Goal: Book appointment/travel/reservation

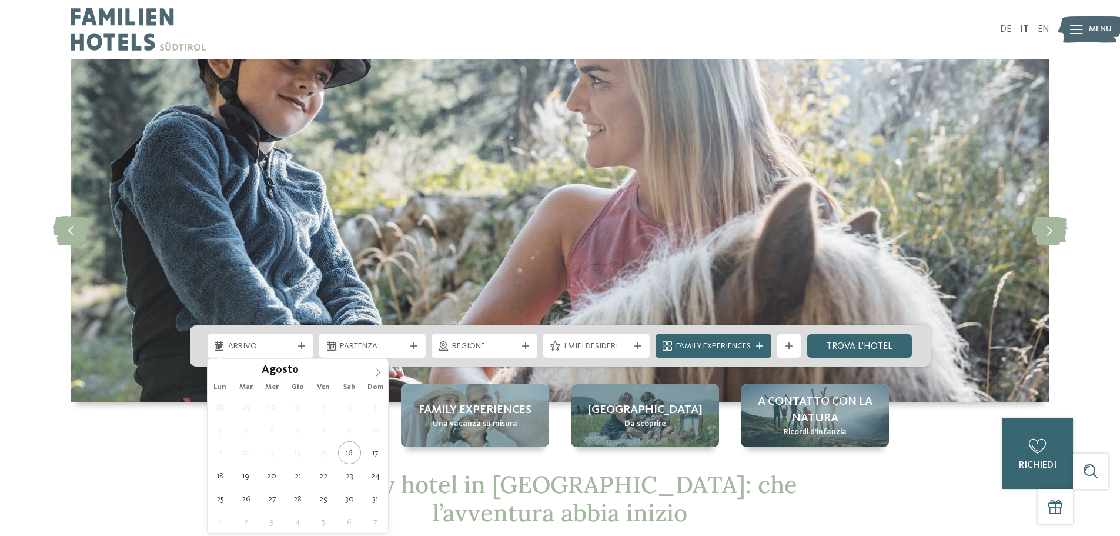
click at [373, 366] on span at bounding box center [378, 369] width 20 height 20
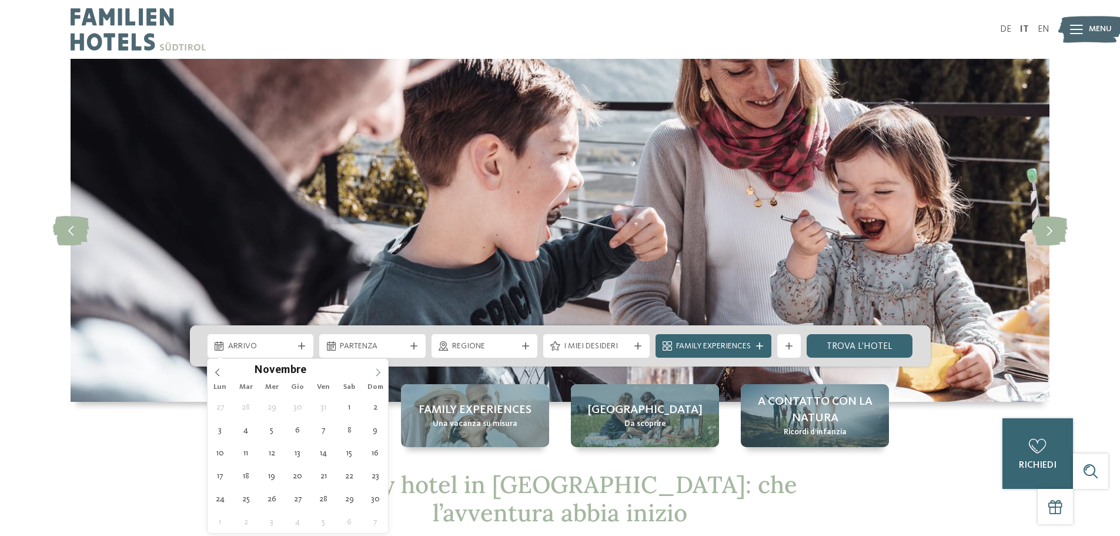
click at [373, 366] on span at bounding box center [378, 369] width 20 height 20
type input "****"
click at [373, 366] on span at bounding box center [378, 369] width 20 height 20
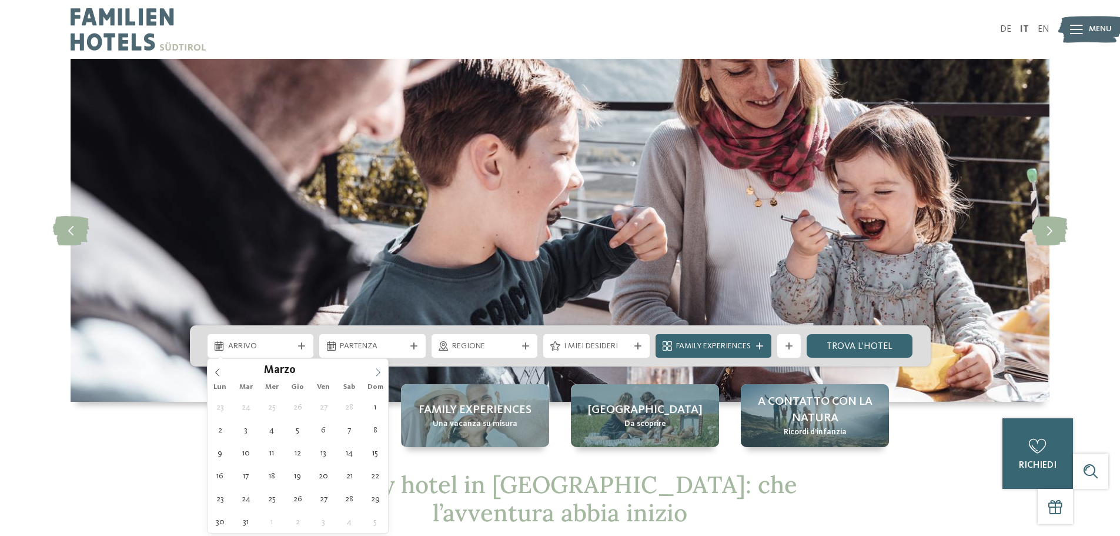
click at [373, 366] on span at bounding box center [378, 369] width 20 height 20
click at [370, 365] on span at bounding box center [378, 369] width 20 height 20
click at [375, 366] on span at bounding box center [378, 369] width 20 height 20
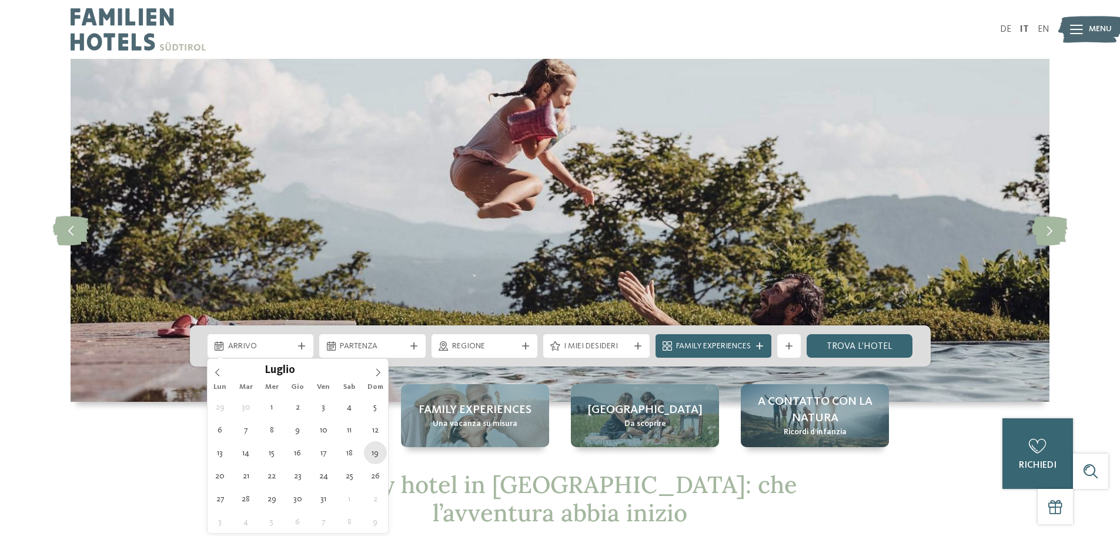
type div "19.07.2026"
type input "****"
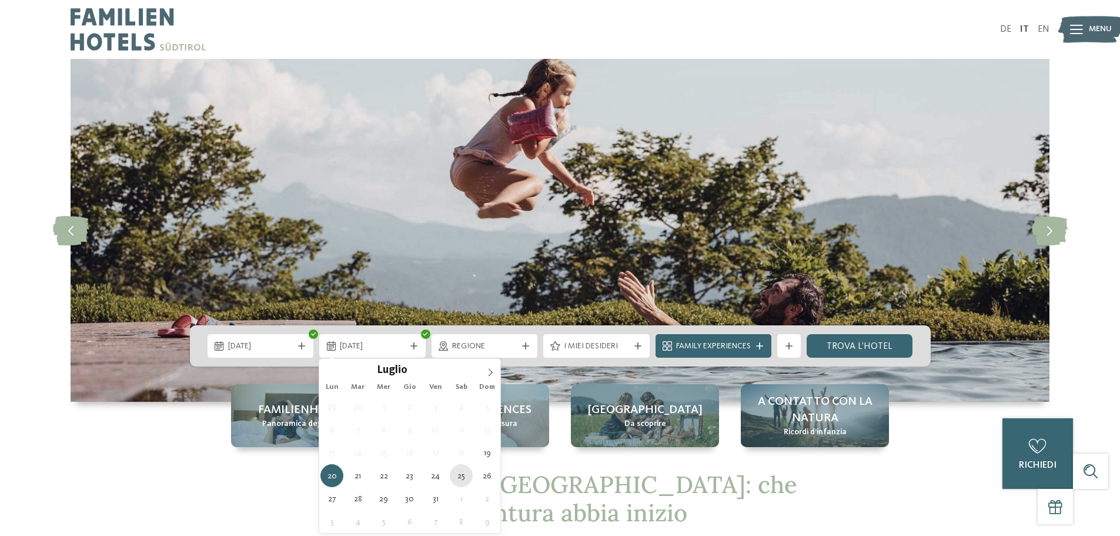
type div "25.07.2026"
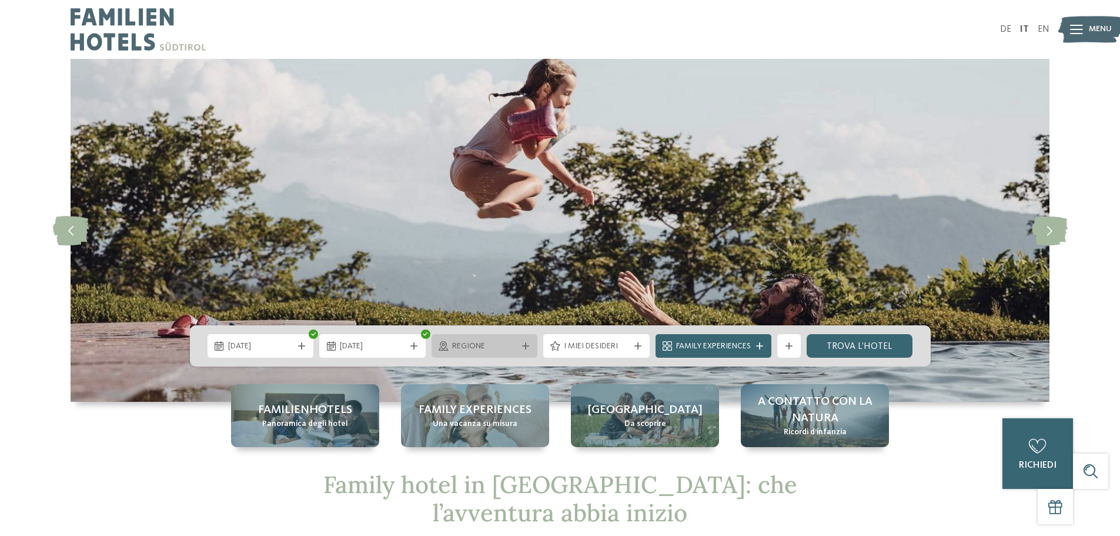
click at [505, 340] on div "Regione" at bounding box center [484, 345] width 71 height 13
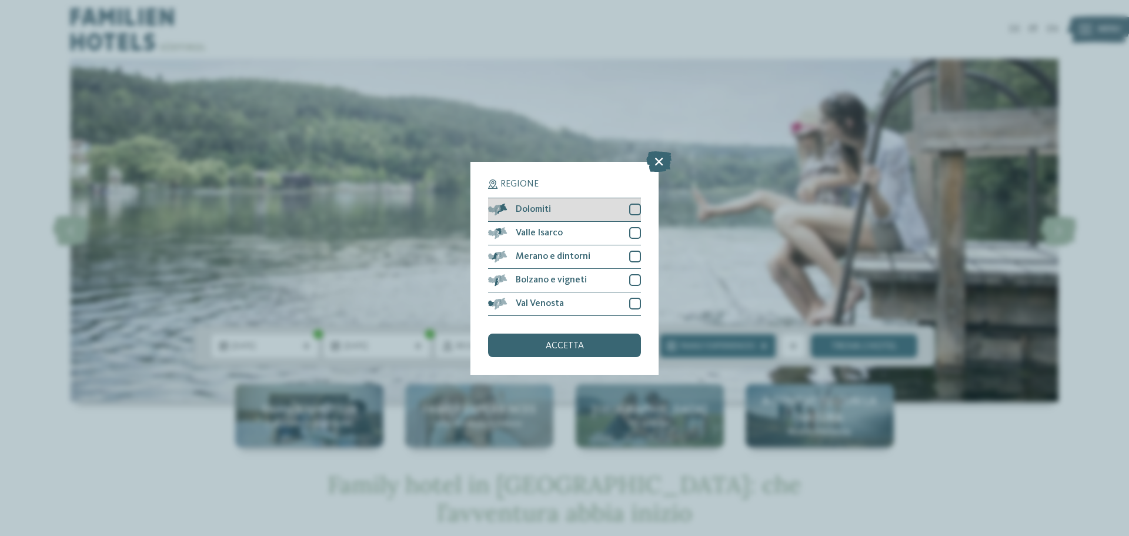
click at [629, 210] on div at bounding box center [635, 209] width 12 height 12
click at [632, 232] on div at bounding box center [635, 233] width 12 height 12
click at [634, 257] on div at bounding box center [635, 256] width 12 height 12
click at [634, 278] on div at bounding box center [635, 280] width 12 height 12
click at [634, 300] on div at bounding box center [635, 304] width 12 height 12
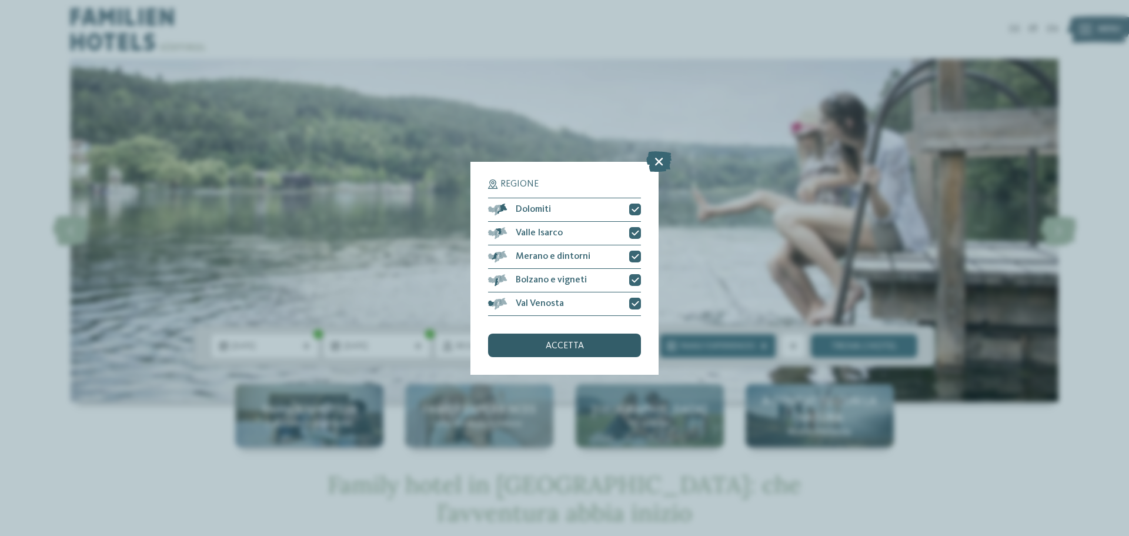
click at [621, 355] on div "accetta" at bounding box center [564, 345] width 153 height 24
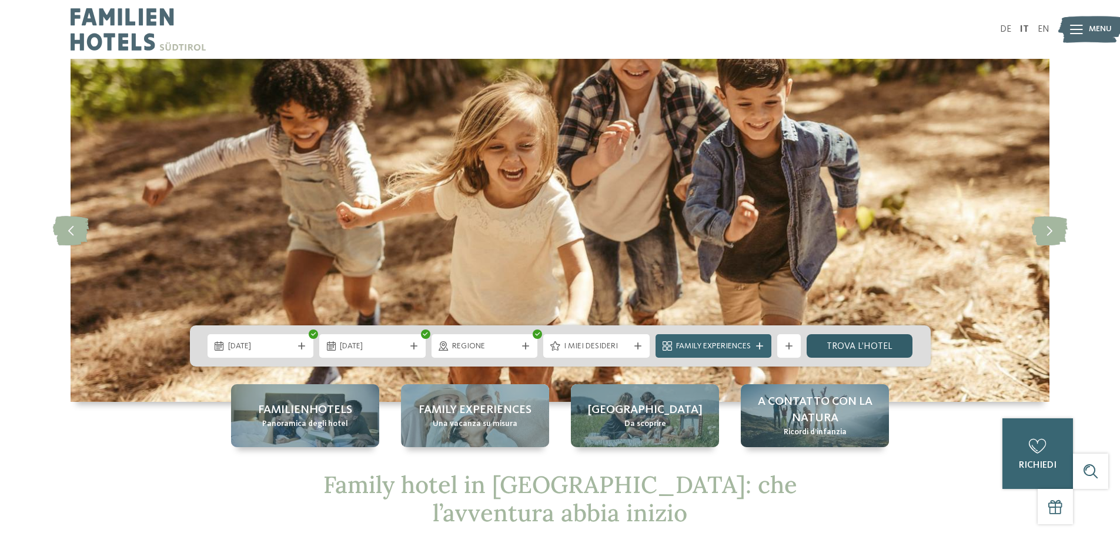
click at [864, 345] on link "trova l’hotel" at bounding box center [860, 346] width 106 height 24
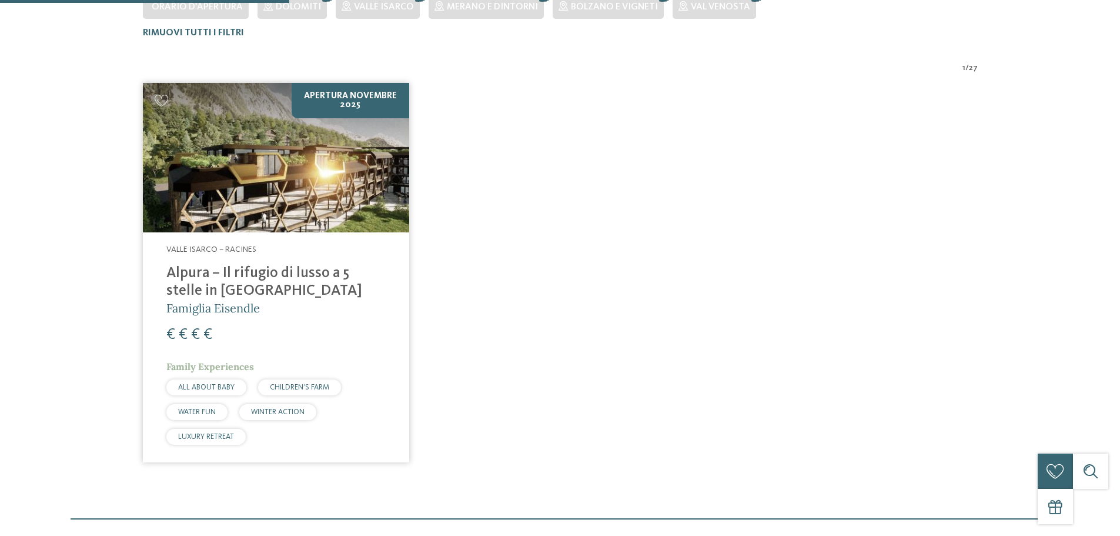
scroll to position [386, 0]
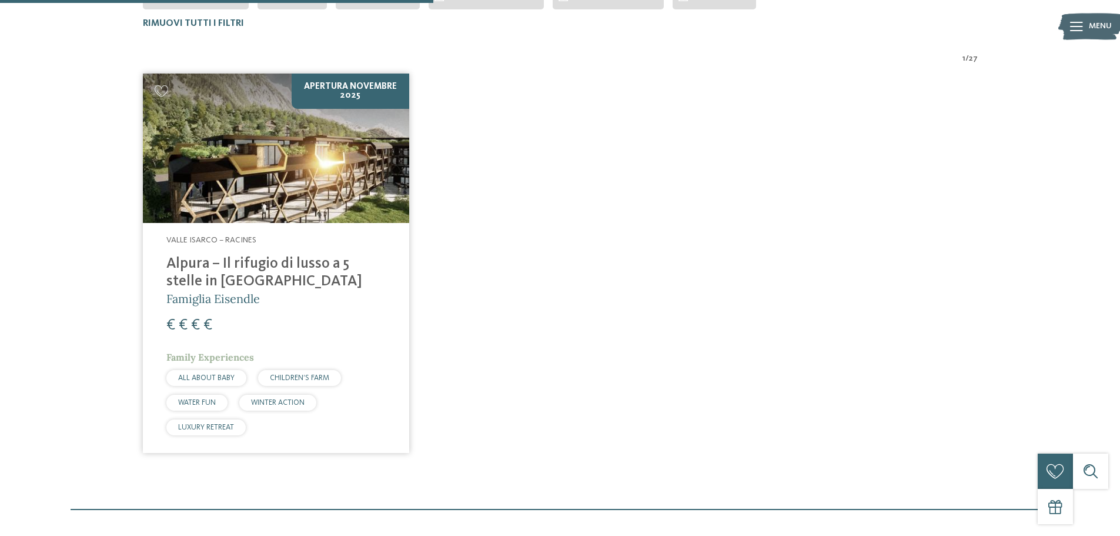
click at [319, 175] on img at bounding box center [276, 148] width 266 height 150
click at [297, 162] on img at bounding box center [276, 148] width 266 height 150
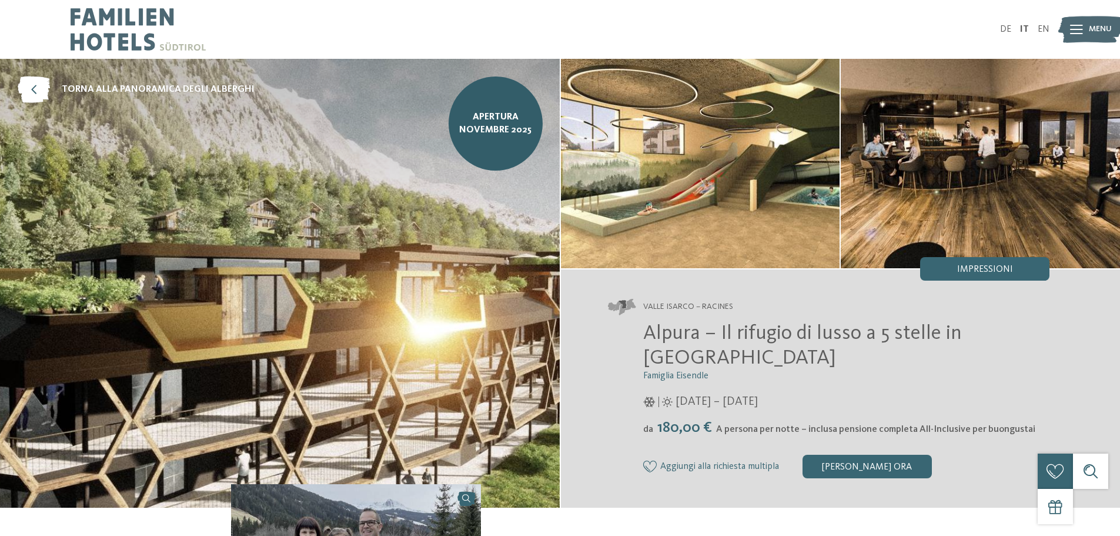
click at [769, 187] on img at bounding box center [700, 163] width 279 height 209
click at [275, 320] on img at bounding box center [280, 283] width 560 height 449
click at [1067, 122] on img at bounding box center [980, 163] width 279 height 209
click at [1078, 38] on div at bounding box center [1076, 29] width 13 height 29
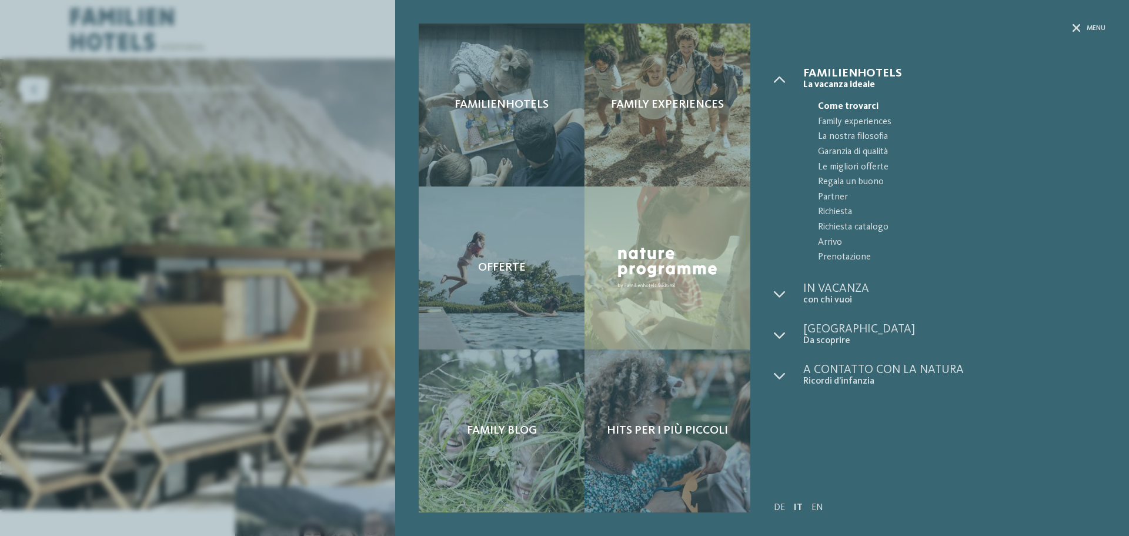
click at [1040, 436] on div "Familienhotels La vacanza ideale" at bounding box center [940, 268] width 332 height 400
click at [269, 325] on div "Familienhotels Family experiences Offerte" at bounding box center [564, 268] width 1129 height 536
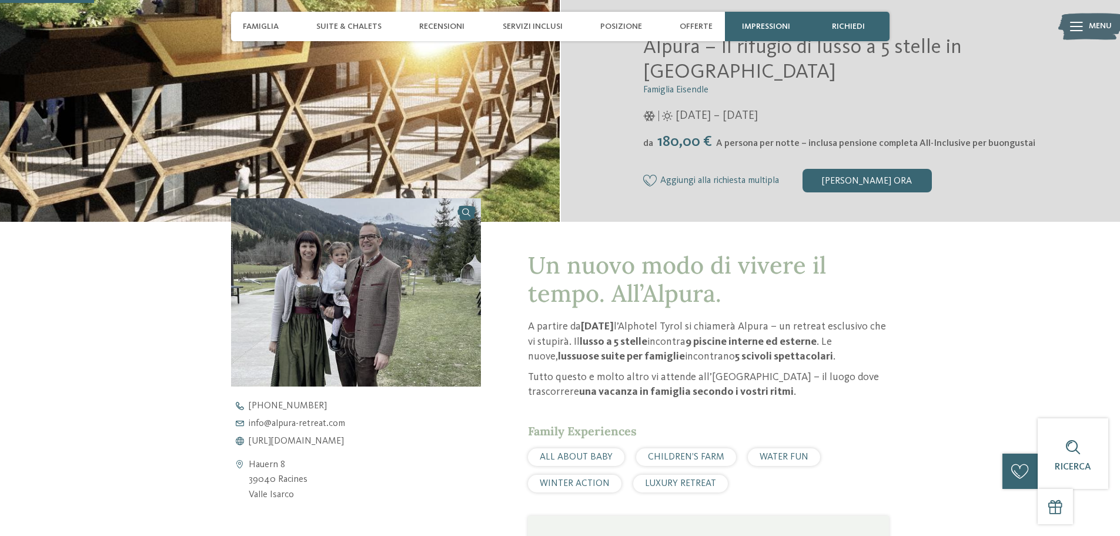
scroll to position [235, 0]
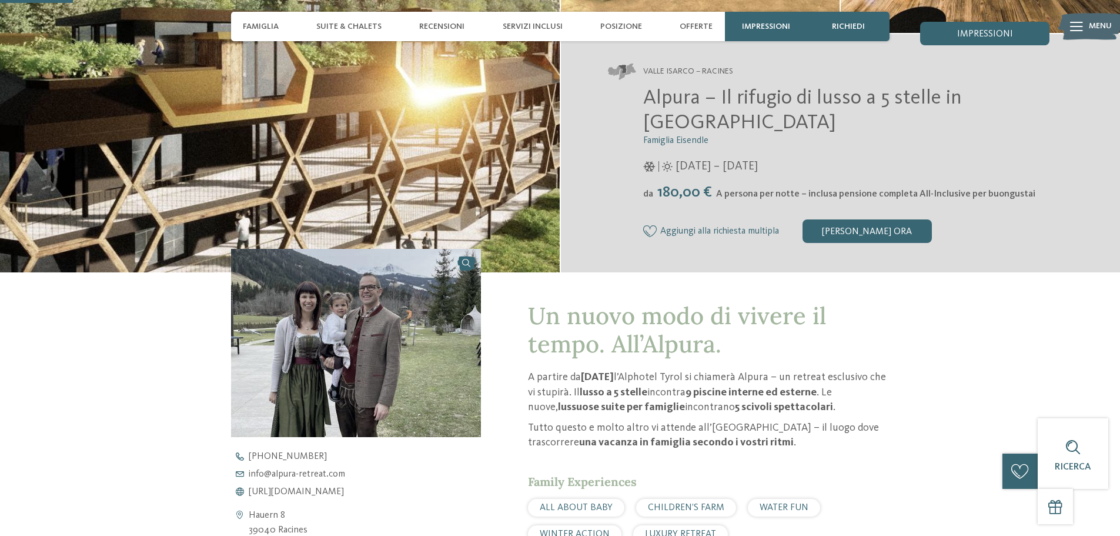
click at [370, 330] on img at bounding box center [356, 343] width 250 height 188
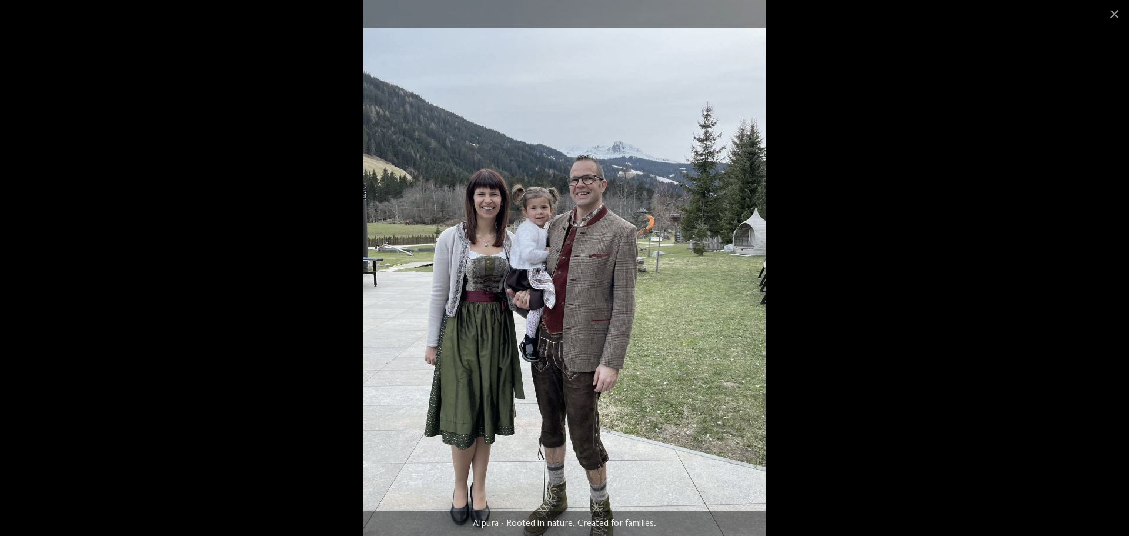
click at [649, 209] on img at bounding box center [564, 268] width 402 height 536
click at [1112, 22] on span at bounding box center [1113, 14] width 29 height 28
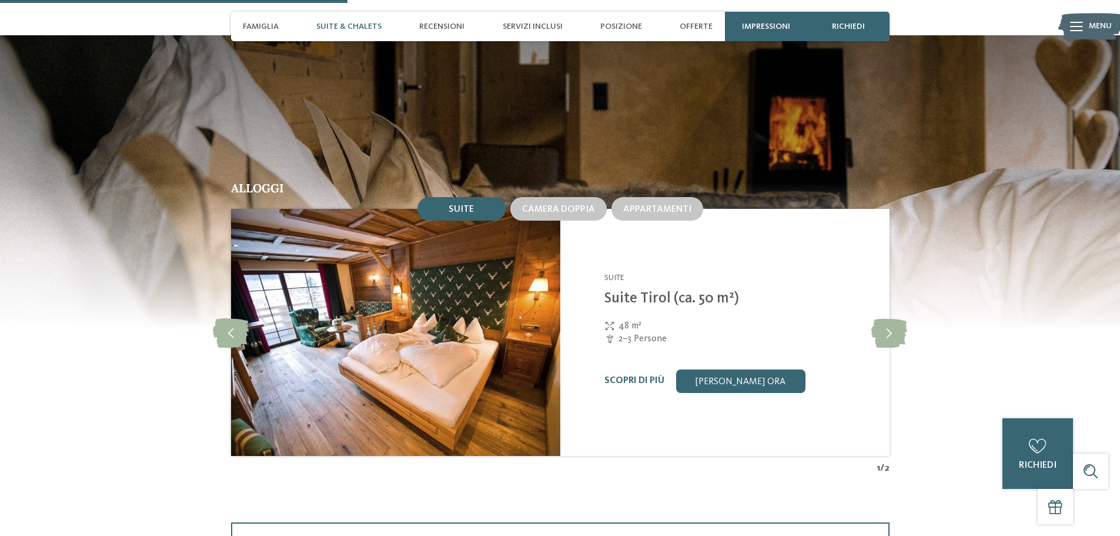
scroll to position [1117, 0]
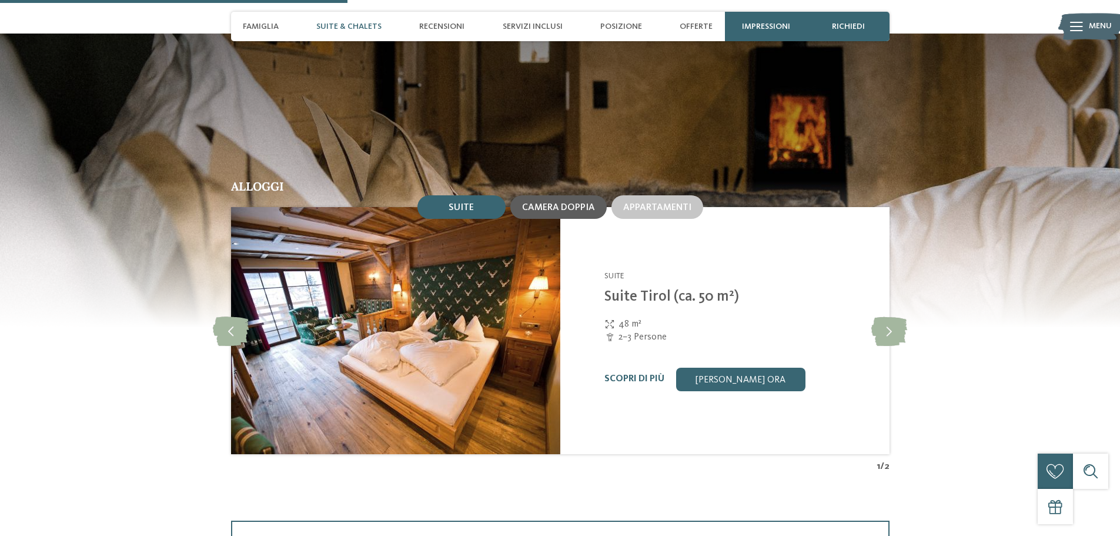
click at [547, 207] on span "Camera doppia" at bounding box center [558, 207] width 73 height 9
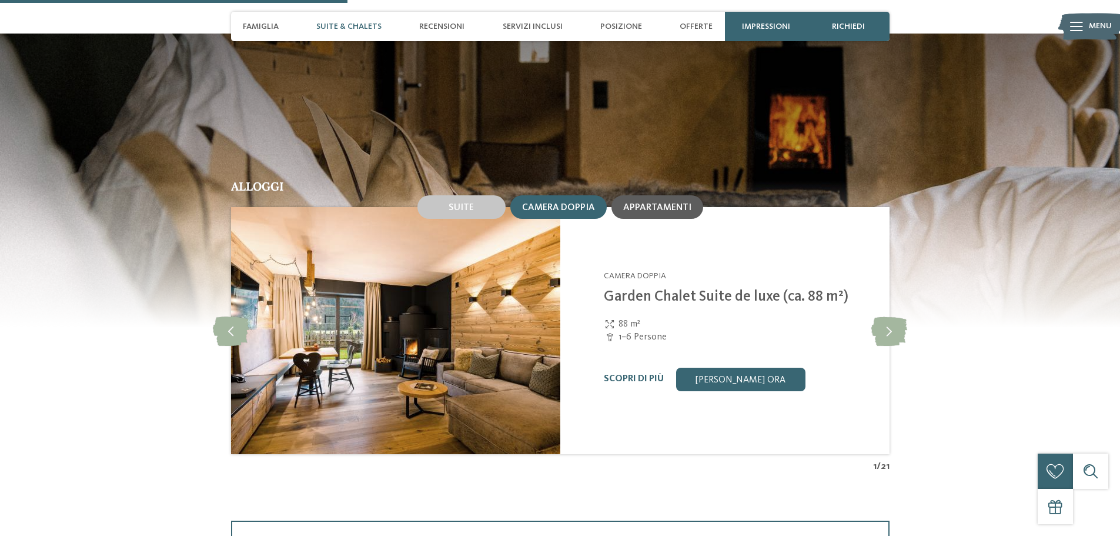
click at [648, 208] on span "Appartamenti" at bounding box center [657, 207] width 68 height 9
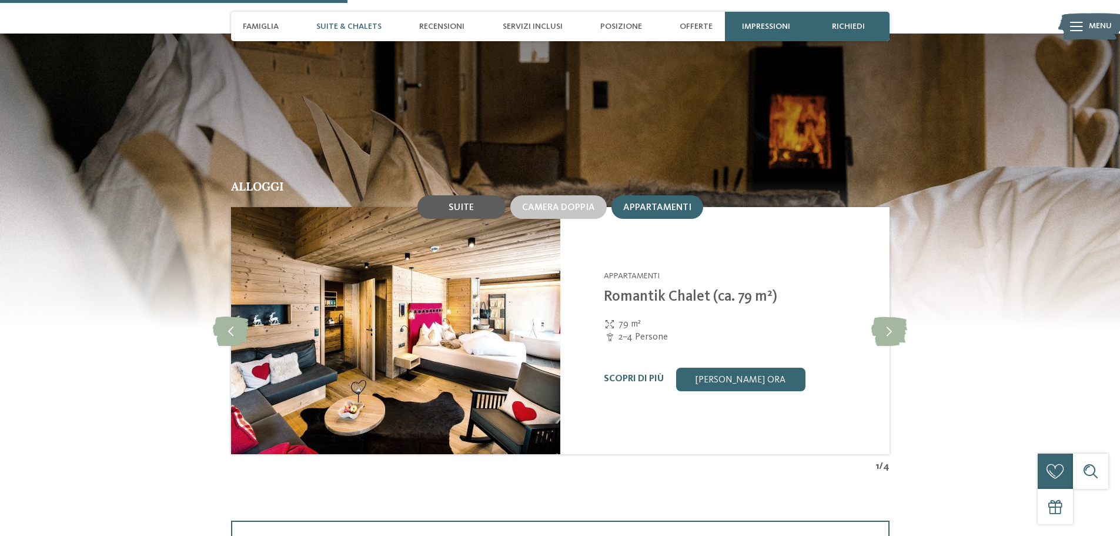
click at [426, 218] on div "Suite" at bounding box center [461, 207] width 88 height 24
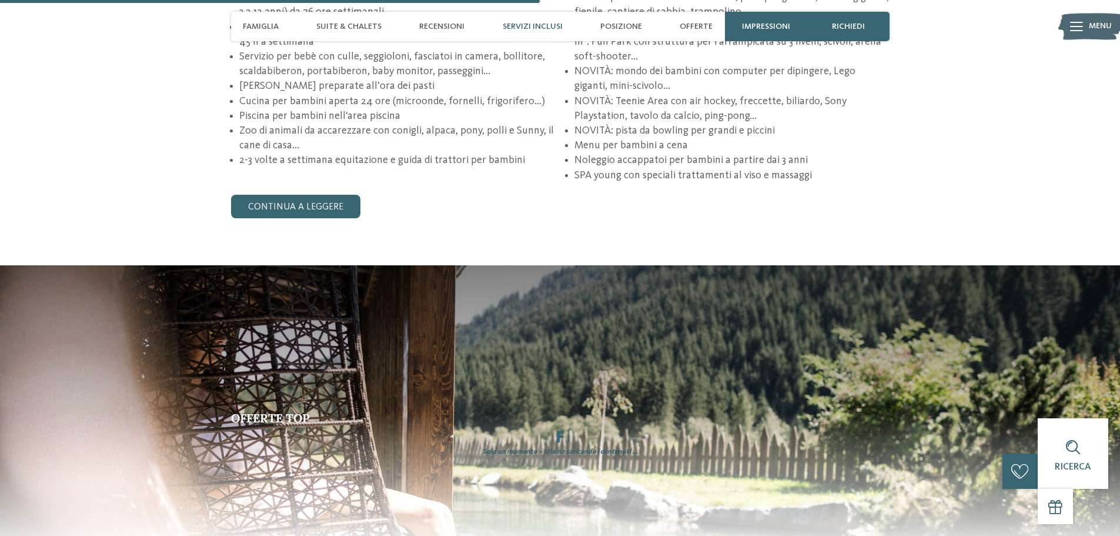
scroll to position [1940, 0]
